Goal: Navigation & Orientation: Find specific page/section

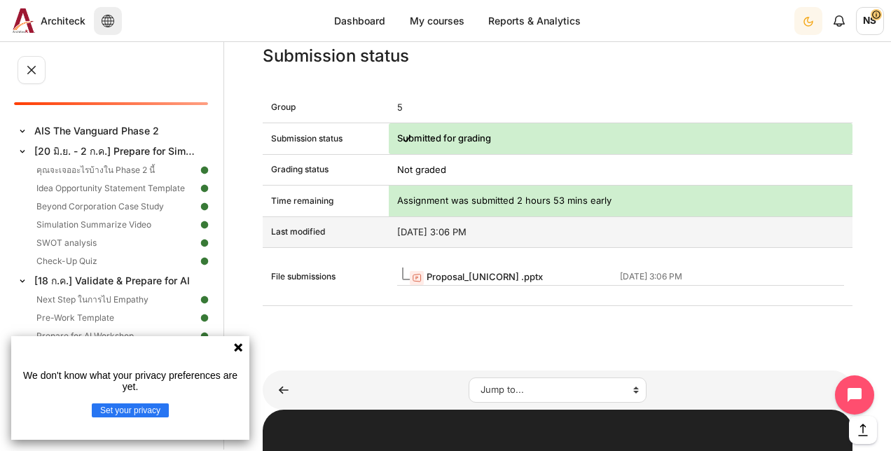
scroll to position [1681, 0]
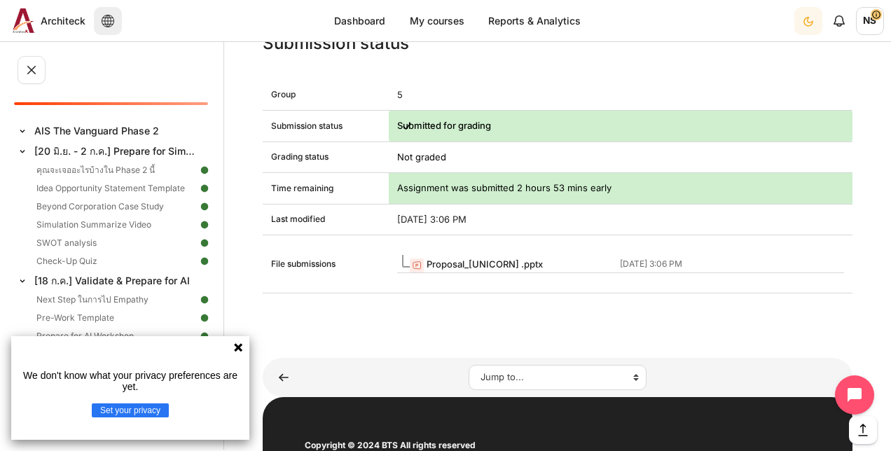
click at [235, 346] on icon at bounding box center [238, 347] width 8 height 8
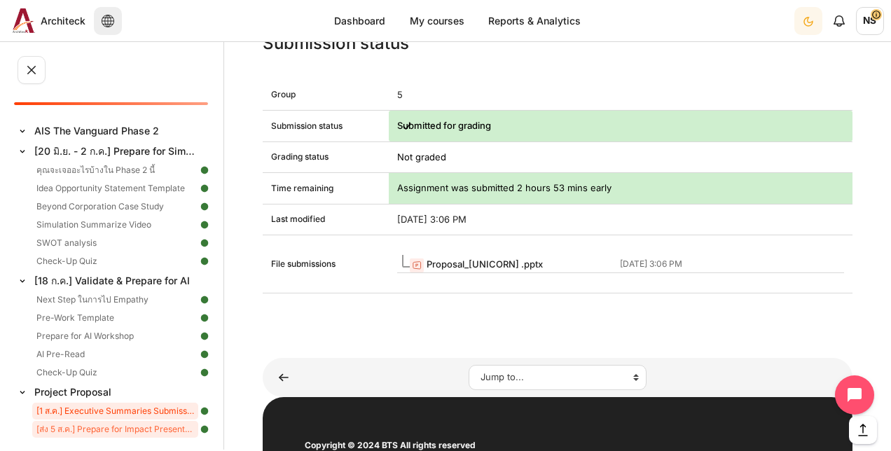
click at [76, 409] on link "[1 ส.ค.] Executive Summaries Submission" at bounding box center [115, 411] width 166 height 17
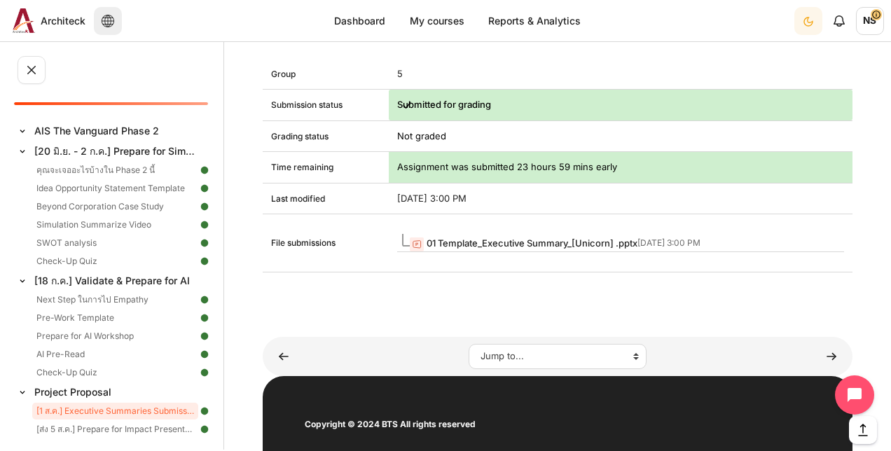
scroll to position [910, 0]
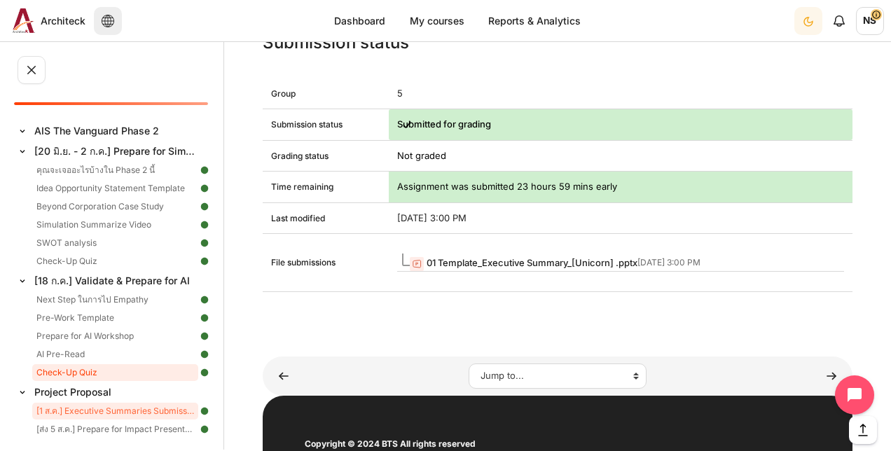
click at [104, 377] on link "Check-Up Quiz" at bounding box center [115, 372] width 166 height 17
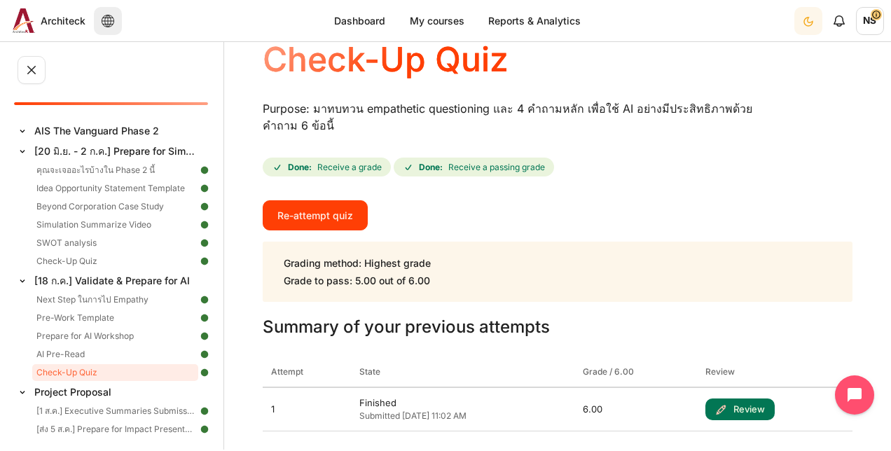
scroll to position [70, 0]
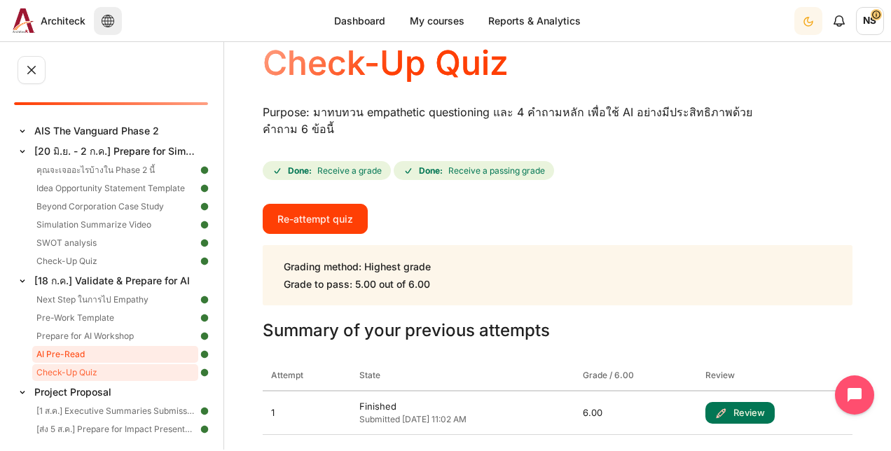
click at [89, 350] on link "AI Pre-Read" at bounding box center [115, 354] width 166 height 17
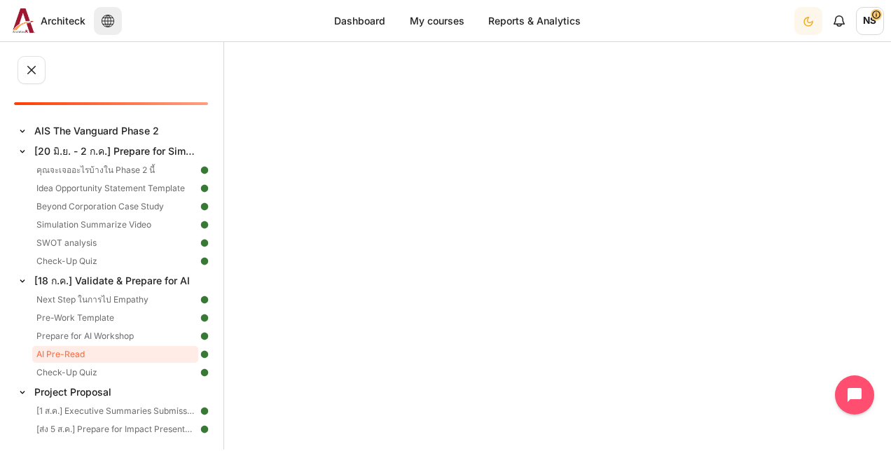
scroll to position [420, 0]
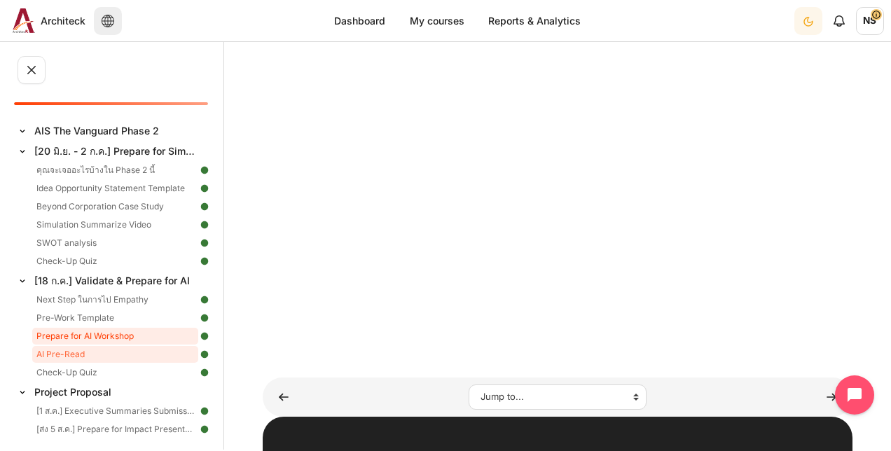
click at [92, 338] on link "Prepare for AI Workshop" at bounding box center [115, 336] width 166 height 17
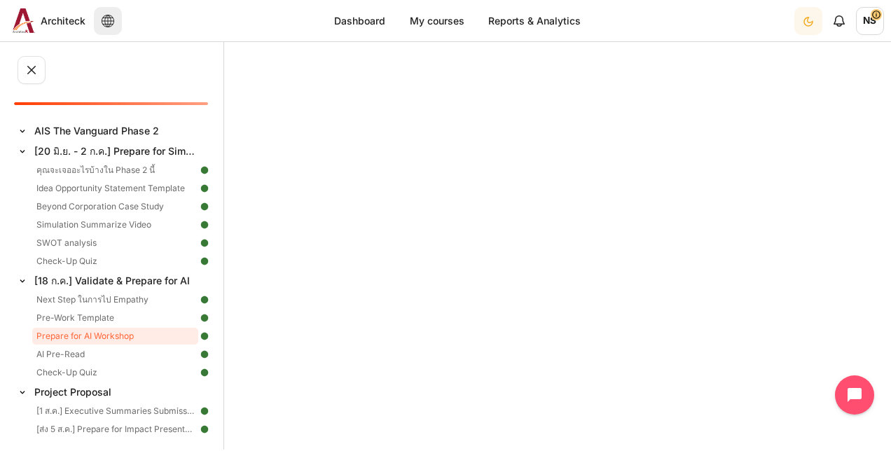
scroll to position [210, 0]
click at [83, 313] on link "Pre-Work Template" at bounding box center [115, 318] width 166 height 17
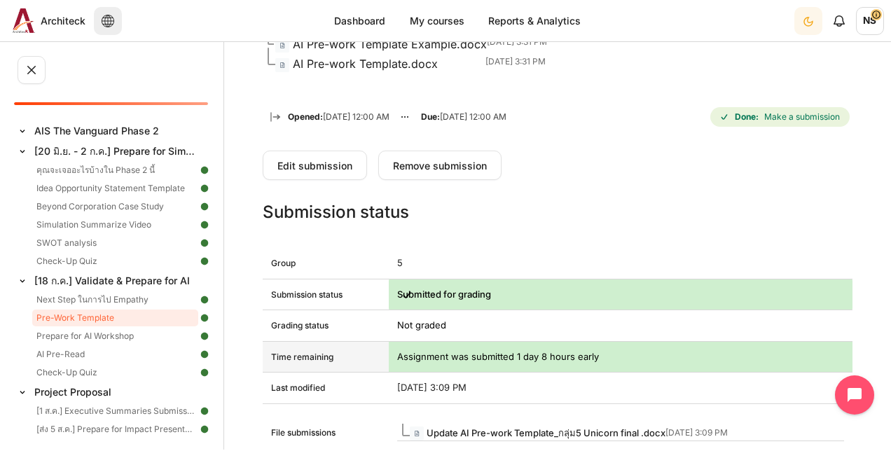
scroll to position [700, 0]
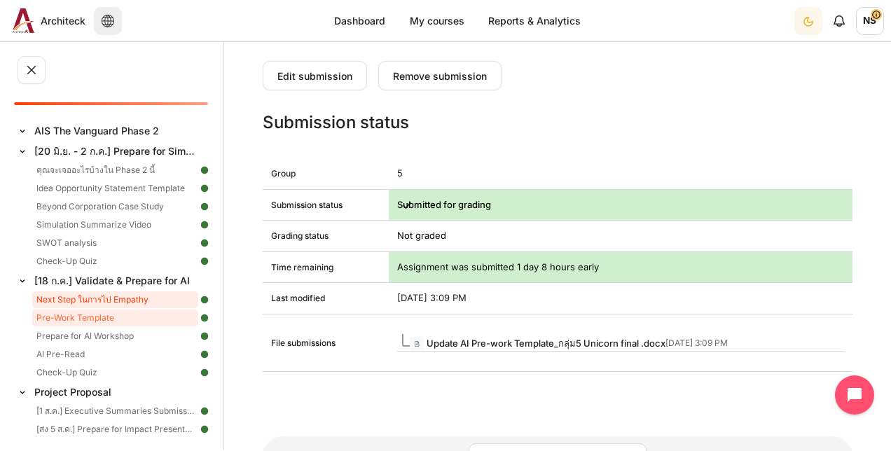
click at [104, 294] on link "Next Step ในการไป Empathy" at bounding box center [115, 299] width 166 height 17
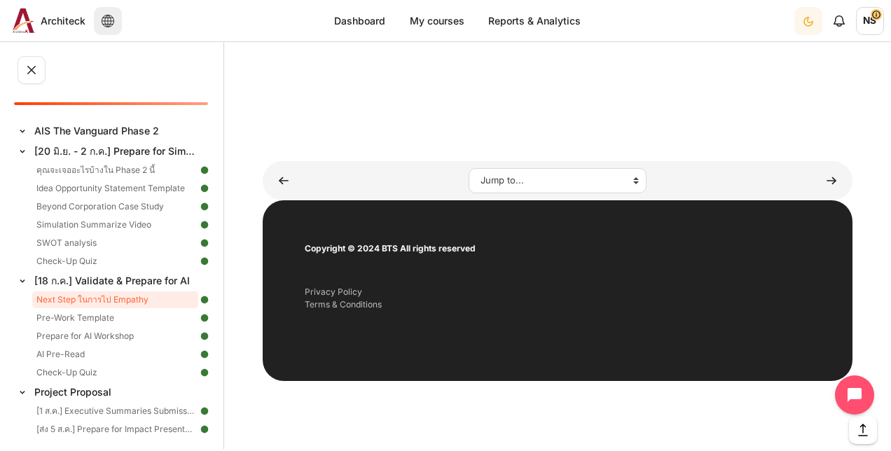
scroll to position [1004, 0]
